Goal: Task Accomplishment & Management: Manage account settings

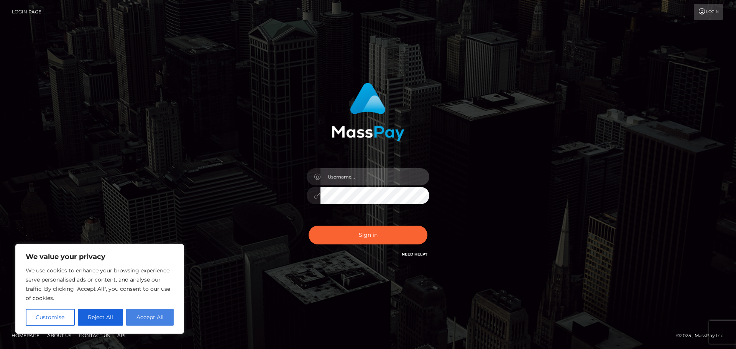
type input "Victor.rollacan"
drag, startPoint x: 150, startPoint y: 317, endPoint x: 167, endPoint y: 308, distance: 18.7
click at [151, 317] on button "Accept All" at bounding box center [150, 317] width 48 height 17
checkbox input "true"
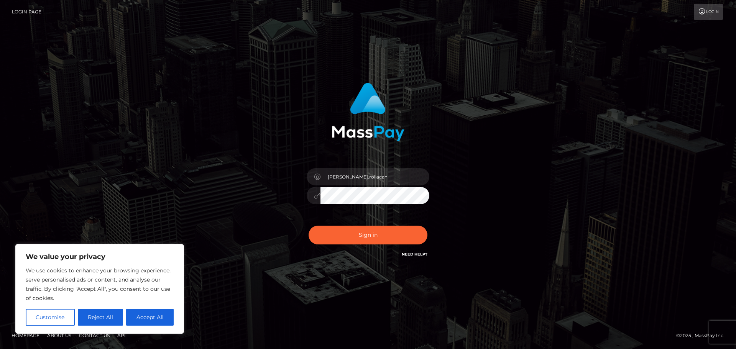
checkbox input "true"
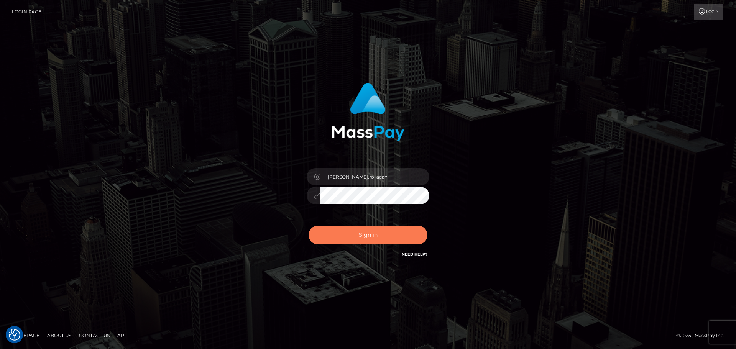
click at [336, 239] on button "Sign in" at bounding box center [367, 235] width 119 height 19
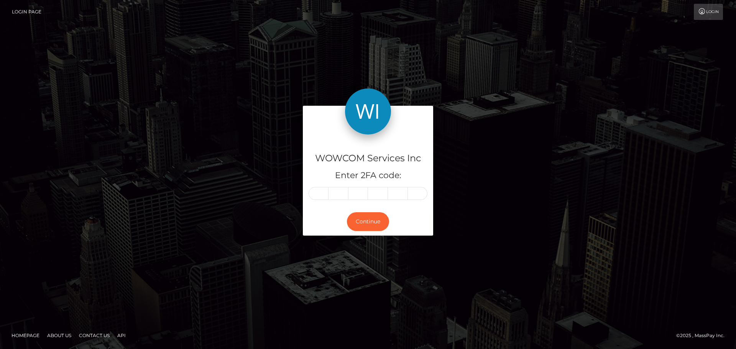
click at [319, 189] on input "text" at bounding box center [318, 193] width 20 height 13
type input "4"
type input "7"
type input "2"
type input "6"
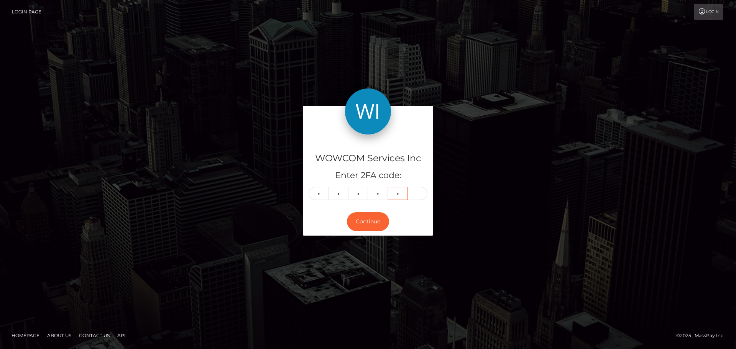
type input "0"
type input "3"
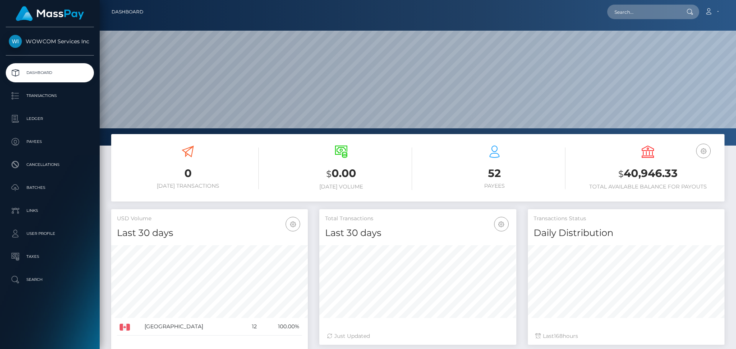
scroll to position [136, 197]
click at [714, 10] on link "Account" at bounding box center [711, 12] width 23 height 16
click at [699, 56] on link "Logout" at bounding box center [692, 49] width 61 height 14
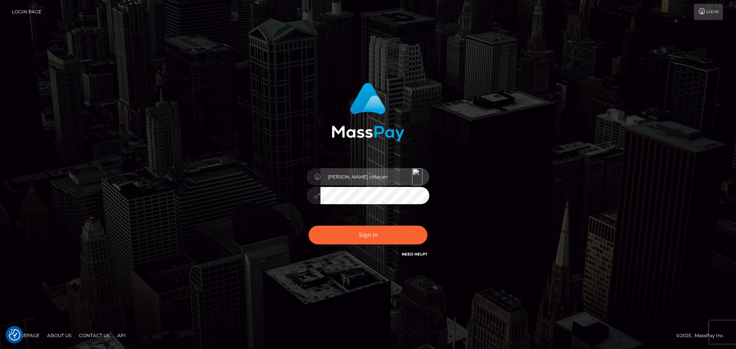
click at [378, 180] on input "Victor.rollacan" at bounding box center [374, 176] width 109 height 17
type input "Victor.wowcan2"
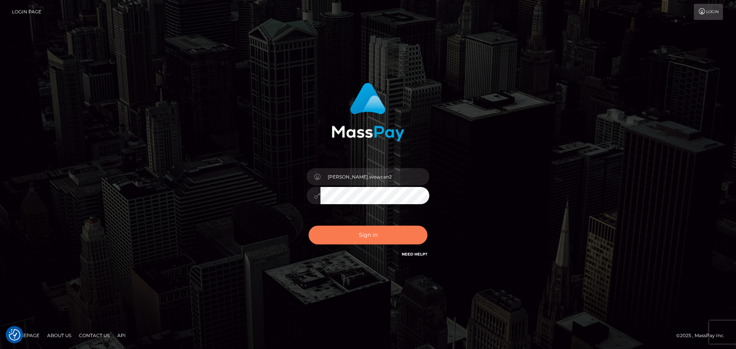
click at [395, 237] on button "Sign in" at bounding box center [367, 235] width 119 height 19
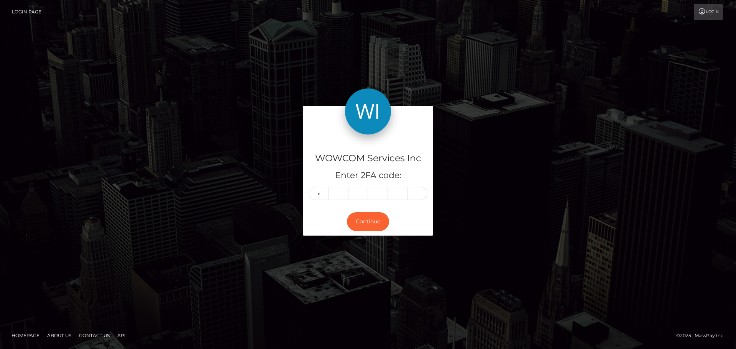
type input "5"
type input "7"
type input "9"
type input "4"
type input "9"
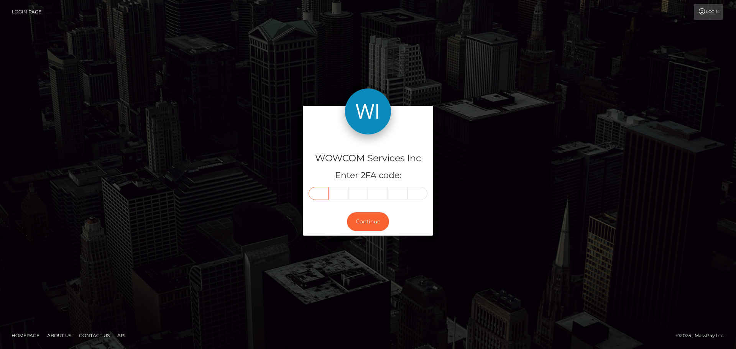
type input "5"
type input "7"
type input "9"
type input "4"
type input "8"
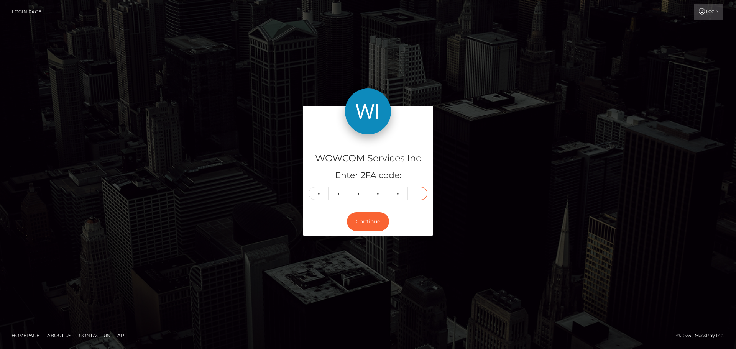
type input "9"
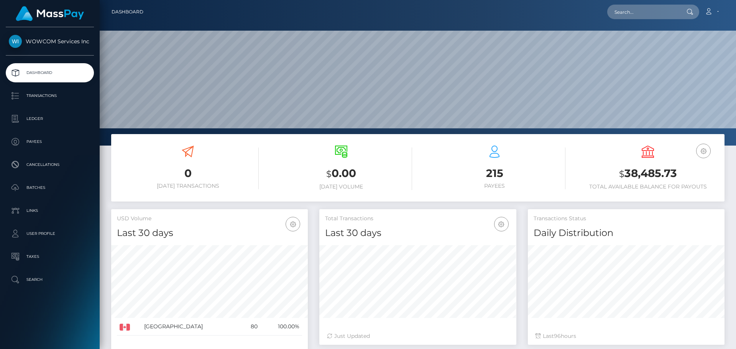
scroll to position [136, 197]
click at [656, 175] on h3 "$ 38,485.73" at bounding box center [648, 174] width 142 height 16
copy h3 "38,485.73"
